Goal: Transaction & Acquisition: Obtain resource

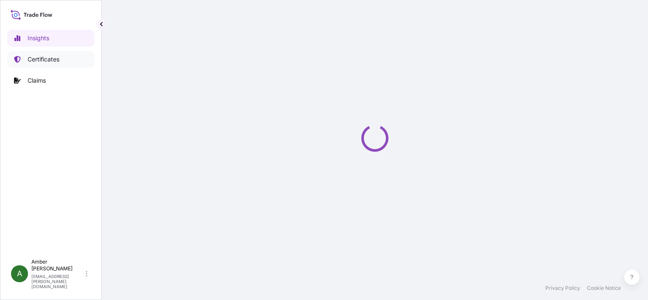
click at [38, 61] on p "Certificates" at bounding box center [44, 59] width 32 height 8
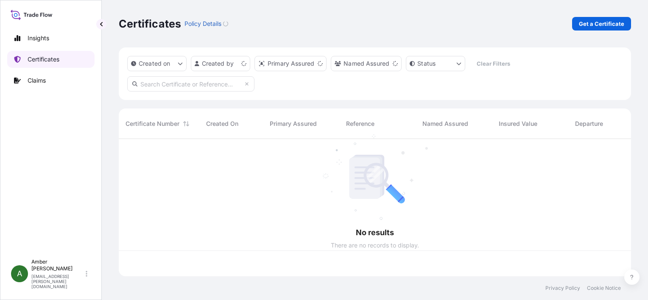
scroll to position [136, 505]
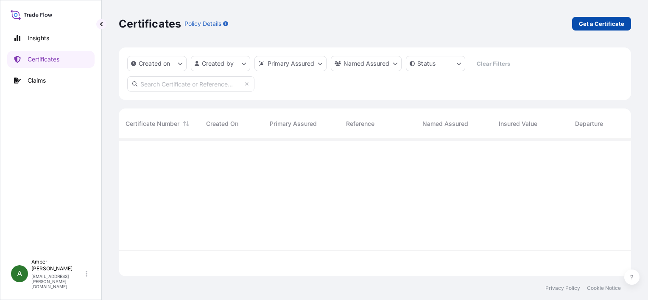
click at [605, 25] on p "Get a Certificate" at bounding box center [600, 23] width 45 height 8
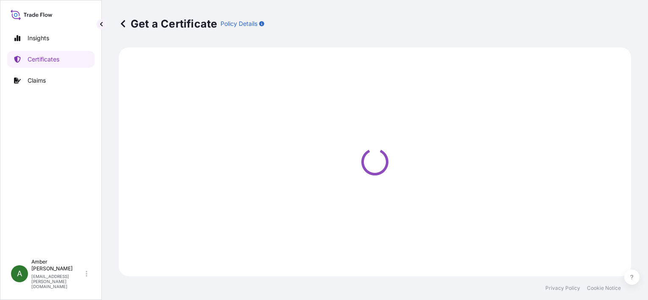
select select "Ocean Vessel"
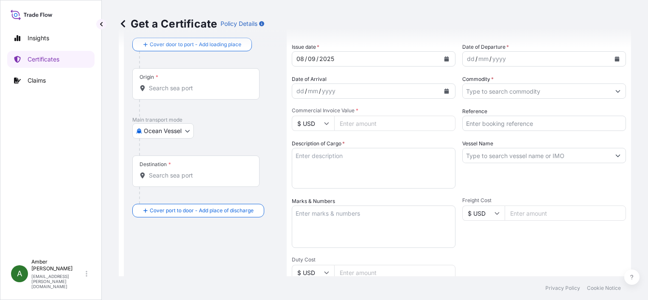
scroll to position [42, 0]
click at [614, 59] on icon "Calendar" at bounding box center [616, 58] width 5 height 5
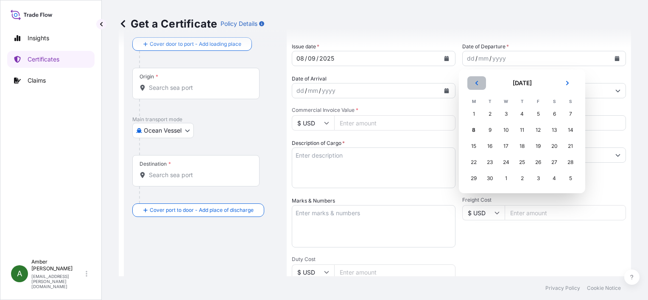
click at [476, 83] on icon "Previous" at bounding box center [476, 83] width 5 height 5
click at [539, 179] on div "29" at bounding box center [537, 178] width 15 height 15
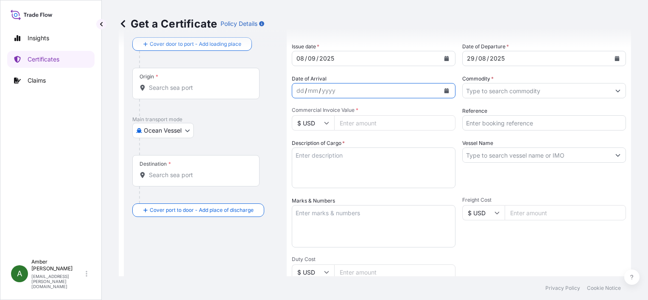
click at [444, 91] on icon "Calendar" at bounding box center [446, 90] width 5 height 5
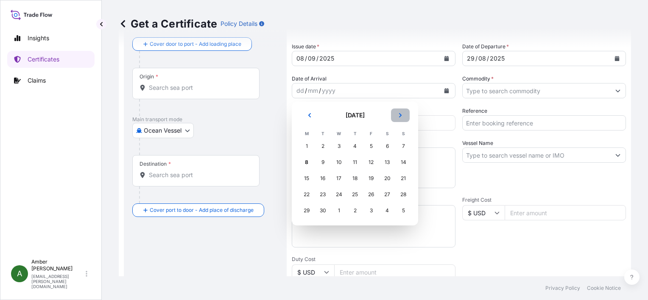
click at [403, 115] on button "Next" at bounding box center [400, 115] width 19 height 14
click at [373, 197] on div "24" at bounding box center [370, 194] width 15 height 15
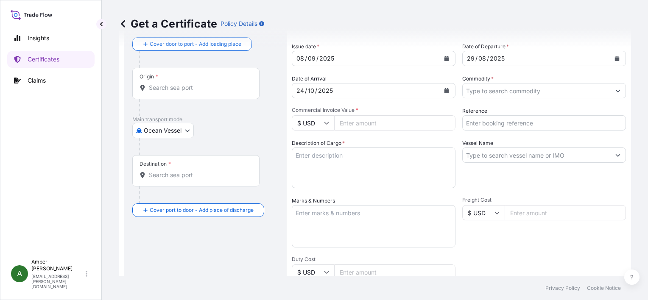
click at [508, 122] on input "Reference" at bounding box center [544, 122] width 164 height 15
paste input "257748636"
type input "257748636"
click at [507, 92] on input "Commodity *" at bounding box center [535, 90] width 147 height 15
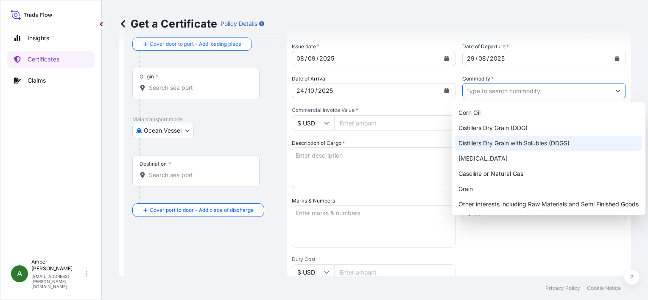
click at [514, 140] on div "Distillers Dry Grain with Solubles (DDGS)" at bounding box center [548, 143] width 187 height 15
type input "Distillers Dry Grain with Solubles (DDGS)"
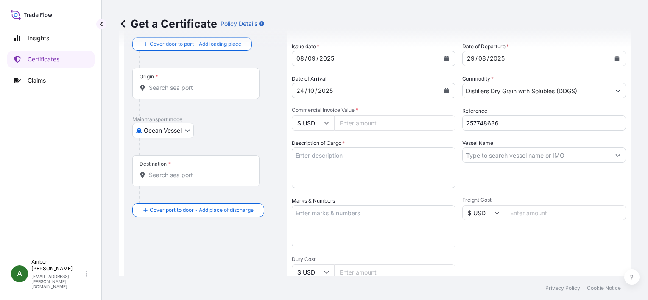
click at [358, 124] on input "Commercial Invoice Value *" at bounding box center [394, 122] width 121 height 15
paste input "25551.22"
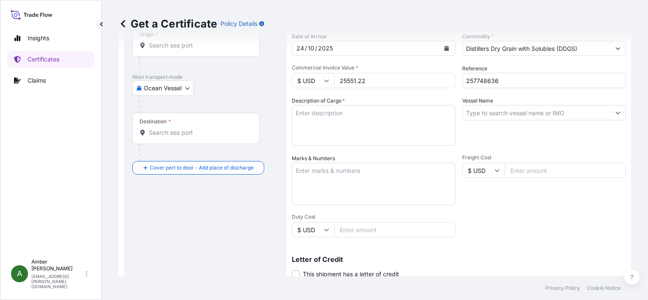
type input "25551.22"
click at [509, 112] on input "Vessel Name" at bounding box center [535, 112] width 147 height 15
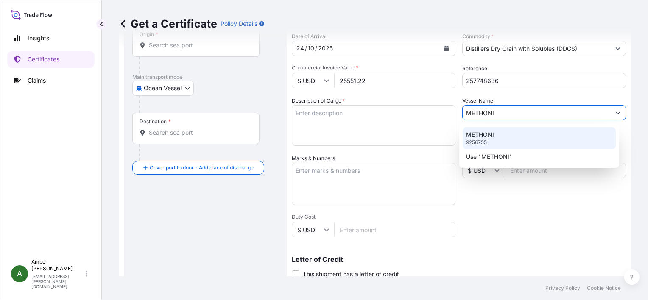
click at [482, 139] on p "METHONI" at bounding box center [480, 135] width 28 height 8
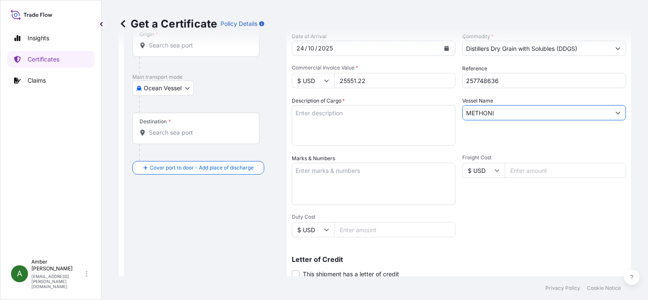
type input "METHONI"
click at [489, 131] on div "Vessel Name [PERSON_NAME]" at bounding box center [544, 121] width 164 height 49
click at [313, 122] on textarea "Description of Cargo *" at bounding box center [374, 125] width 164 height 41
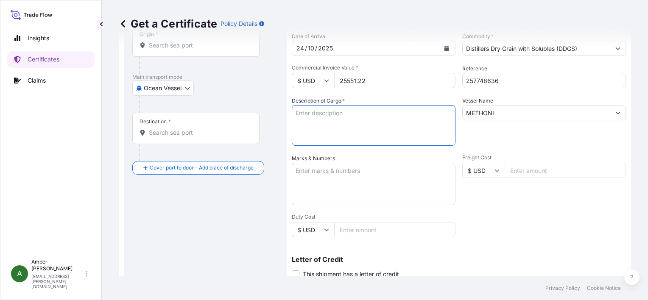
paste textarea "DRIED DISTILLERS GRAINS (DDG) TOTAL WEIGHT (MTS): 66.888 FREIGHT PREPAID BULK I…"
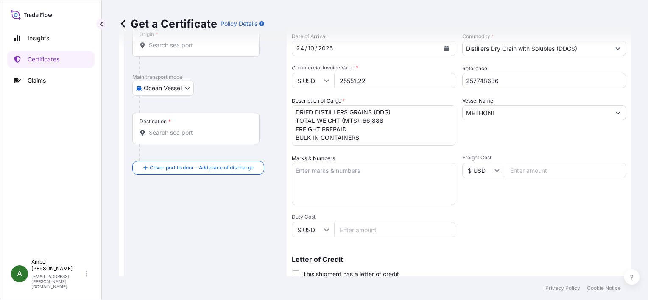
click at [351, 137] on textarea "DRIED DISTILLERS GRAINS (DDG) TOTAL WEIGHT (MTS): 66.888 FREIGHT PREPAID BULK I…" at bounding box center [374, 125] width 164 height 41
paste textarea "X20250811505884"
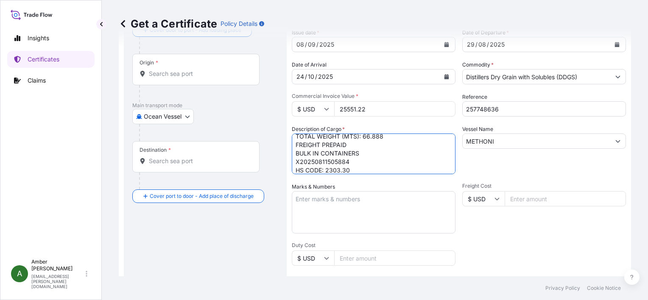
scroll to position [0, 0]
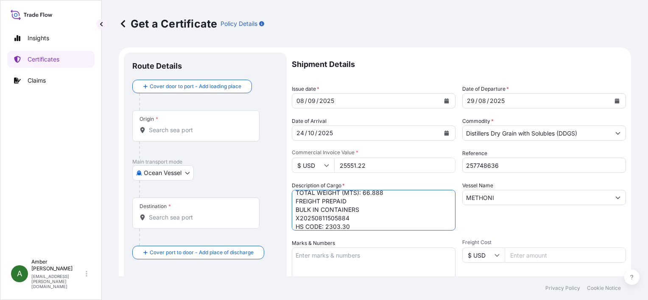
type textarea "DRIED DISTILLERS GRAINS (DDG) TOTAL WEIGHT (MTS): 66.888 FREIGHT PREPAID BULK I…"
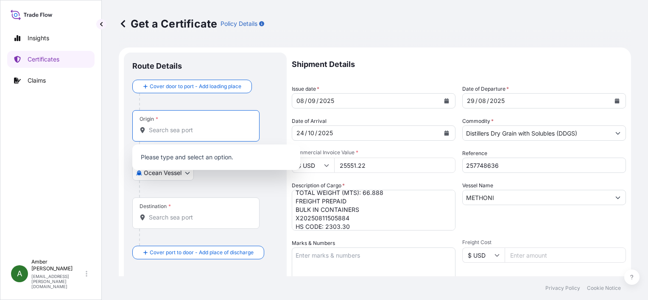
click at [156, 131] on input "Origin *" at bounding box center [199, 130] width 100 height 8
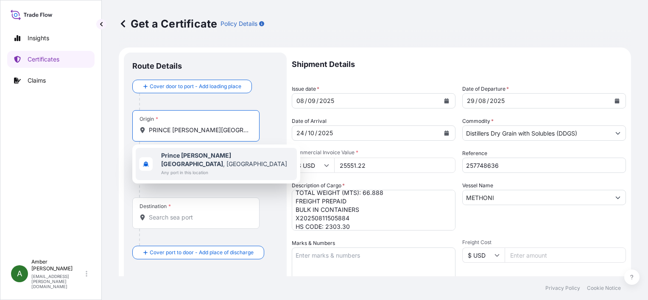
click at [202, 168] on span "Any port in this location" at bounding box center [227, 172] width 132 height 8
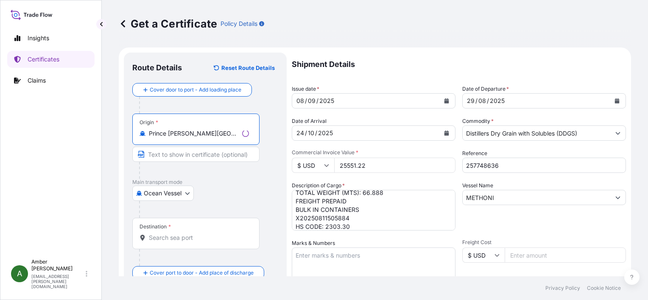
type input "Prince [PERSON_NAME][GEOGRAPHIC_DATA], [GEOGRAPHIC_DATA]"
click at [170, 237] on input "Destination *" at bounding box center [199, 237] width 100 height 8
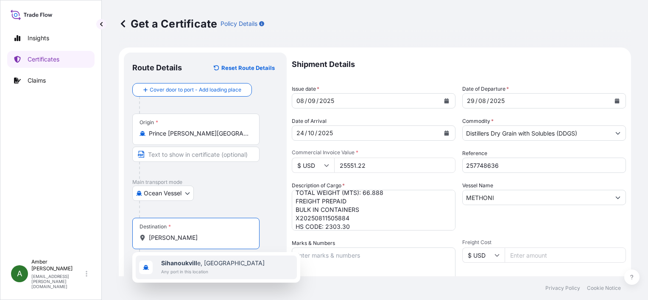
click at [186, 270] on span "Any port in this location" at bounding box center [212, 271] width 103 height 8
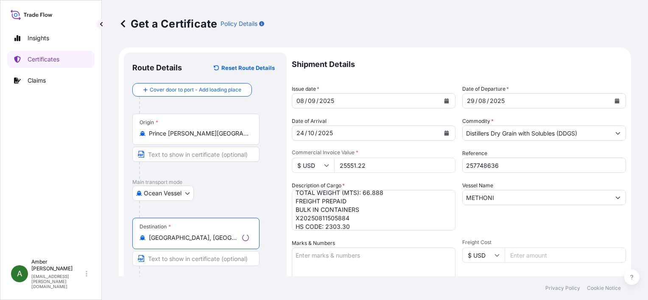
type input "[GEOGRAPHIC_DATA], [GEOGRAPHIC_DATA]"
click at [272, 270] on div "Destination * [GEOGRAPHIC_DATA], [GEOGRAPHIC_DATA]" at bounding box center [205, 250] width 146 height 65
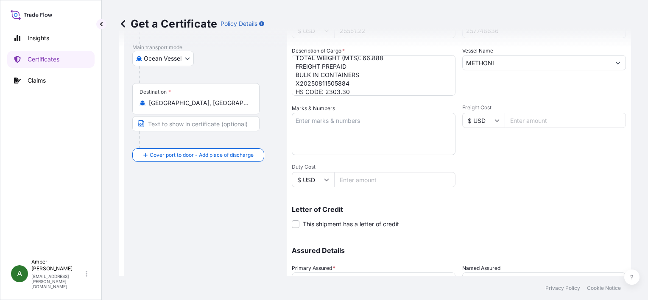
scroll to position [208, 0]
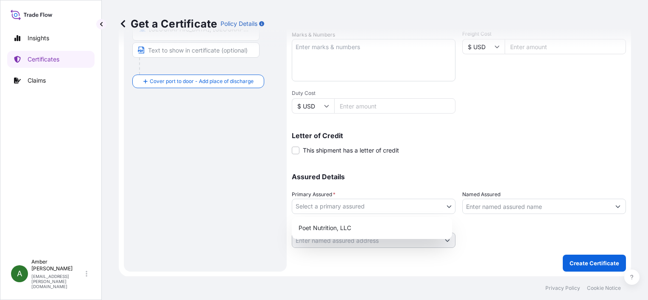
click at [371, 204] on body "1 option available. 0 options available. 1 option available. Insights Certifica…" at bounding box center [324, 150] width 648 height 300
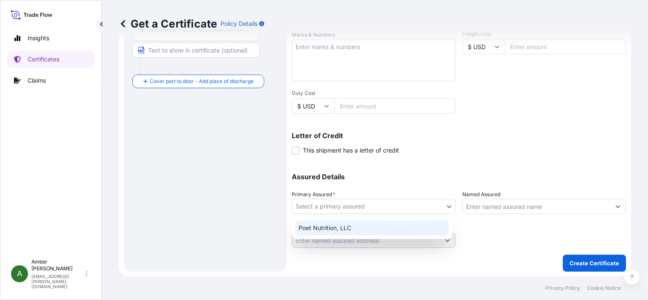
click at [344, 226] on div "Poet Nutrition, LLC" at bounding box center [371, 227] width 153 height 15
select select "31546"
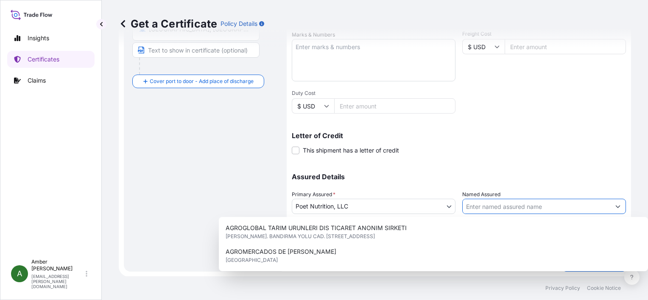
click at [503, 203] on input "Named Assured" at bounding box center [535, 206] width 147 height 15
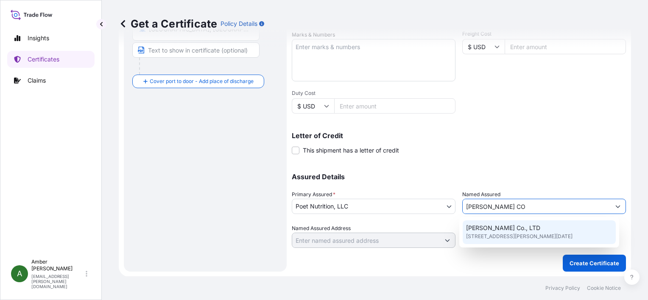
click at [498, 234] on span "[STREET_ADDRESS][PERSON_NAME][DATE]" at bounding box center [519, 236] width 106 height 8
type input "[PERSON_NAME] Co., LTD"
type input "[STREET_ADDRESS][PERSON_NAME][DATE]"
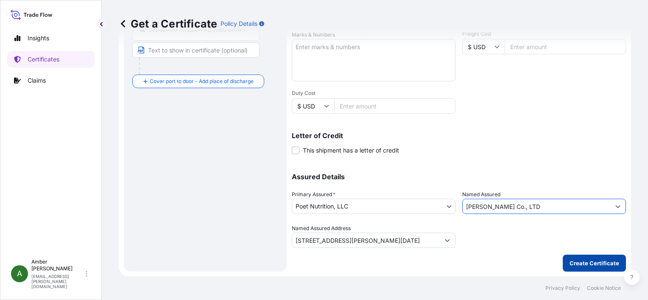
type input "[PERSON_NAME] Co., LTD"
click at [597, 264] on p "Create Certificate" at bounding box center [594, 263] width 50 height 8
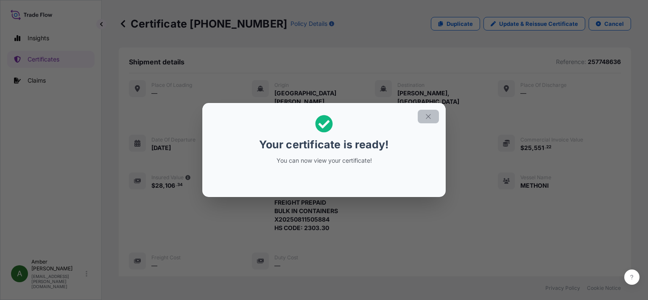
click at [426, 119] on icon "button" at bounding box center [428, 117] width 8 height 8
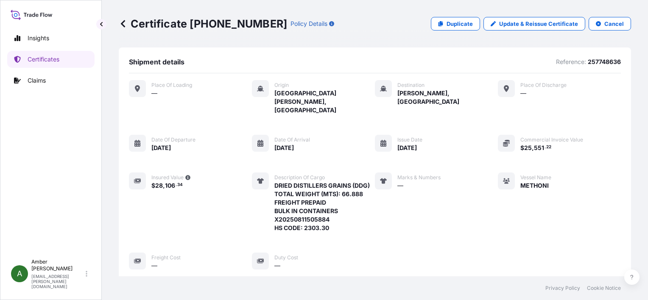
scroll to position [197, 0]
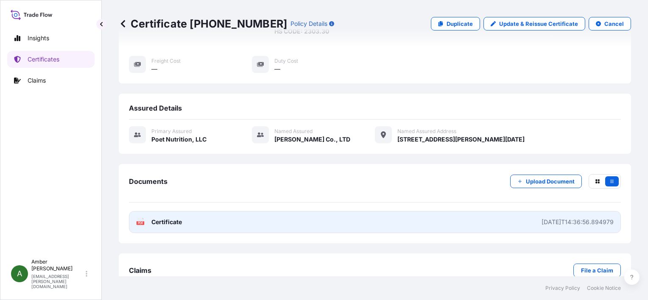
click at [152, 218] on span "Certificate" at bounding box center [166, 222] width 31 height 8
